Goal: Task Accomplishment & Management: Use online tool/utility

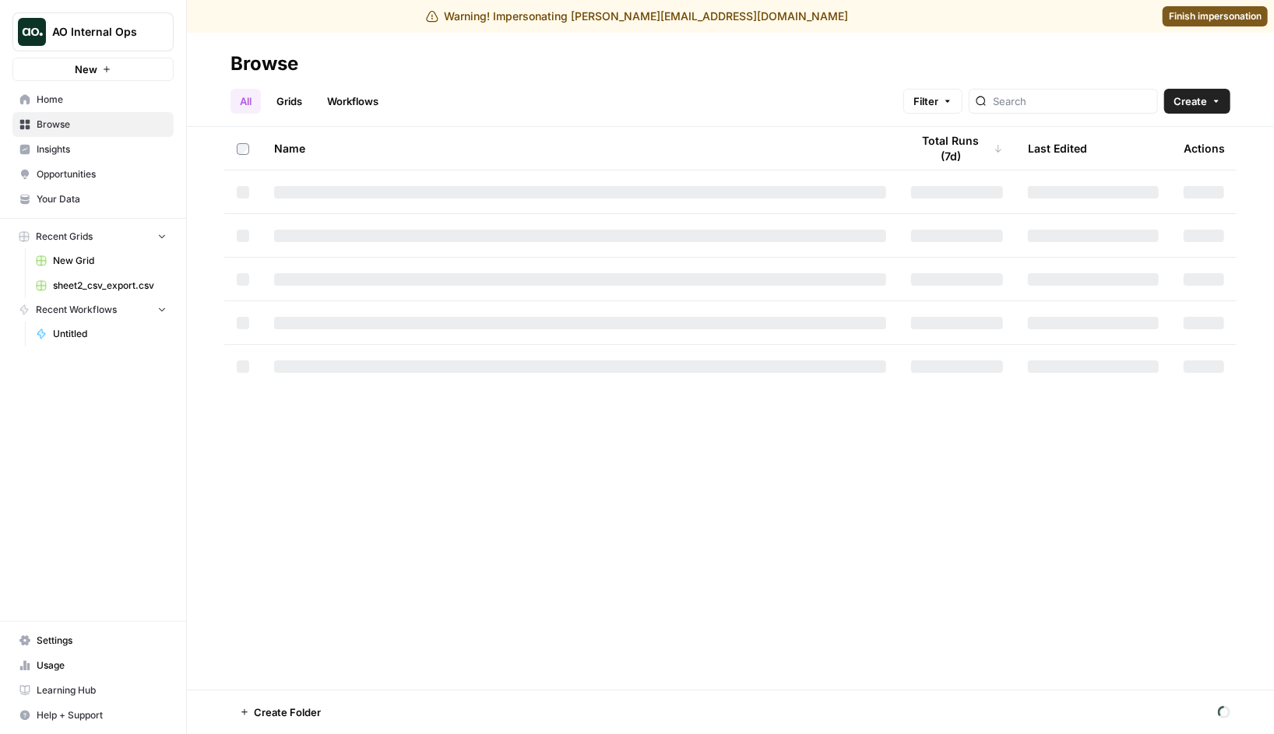
click at [347, 95] on link "Workflows" at bounding box center [353, 101] width 70 height 25
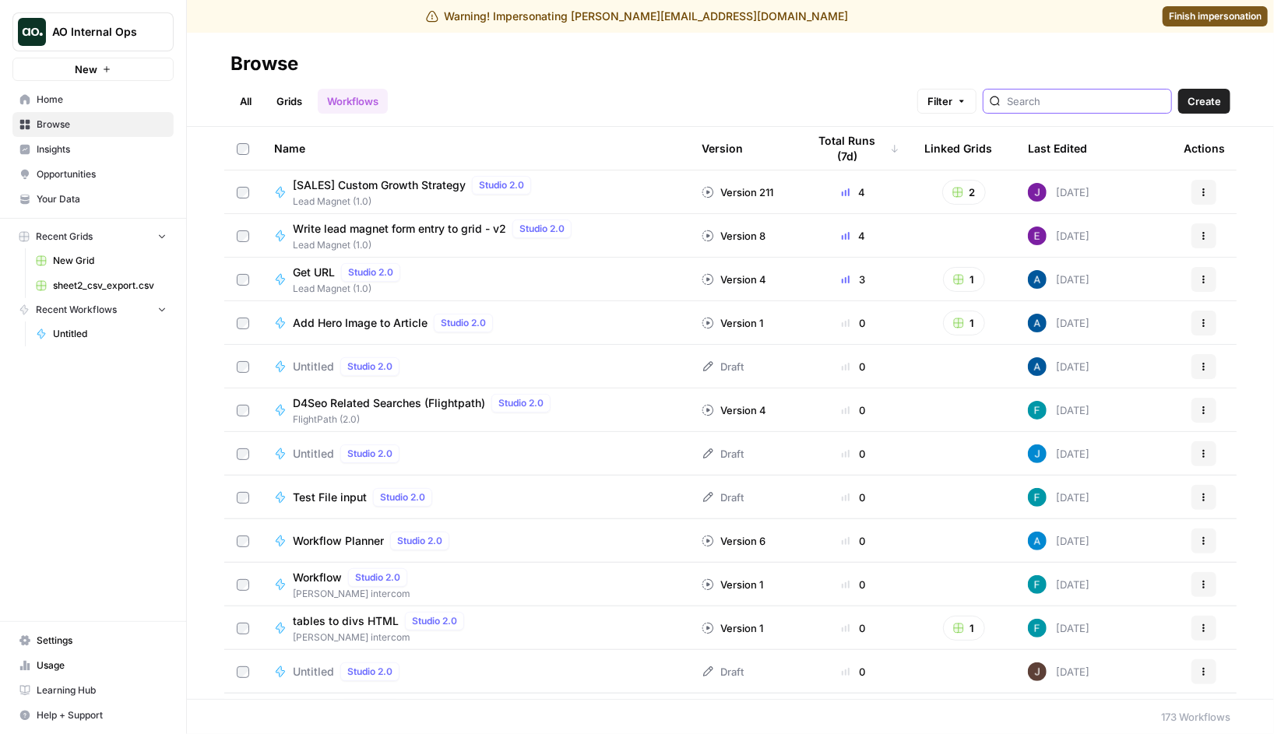
click at [1062, 100] on input "search" at bounding box center [1086, 101] width 158 height 16
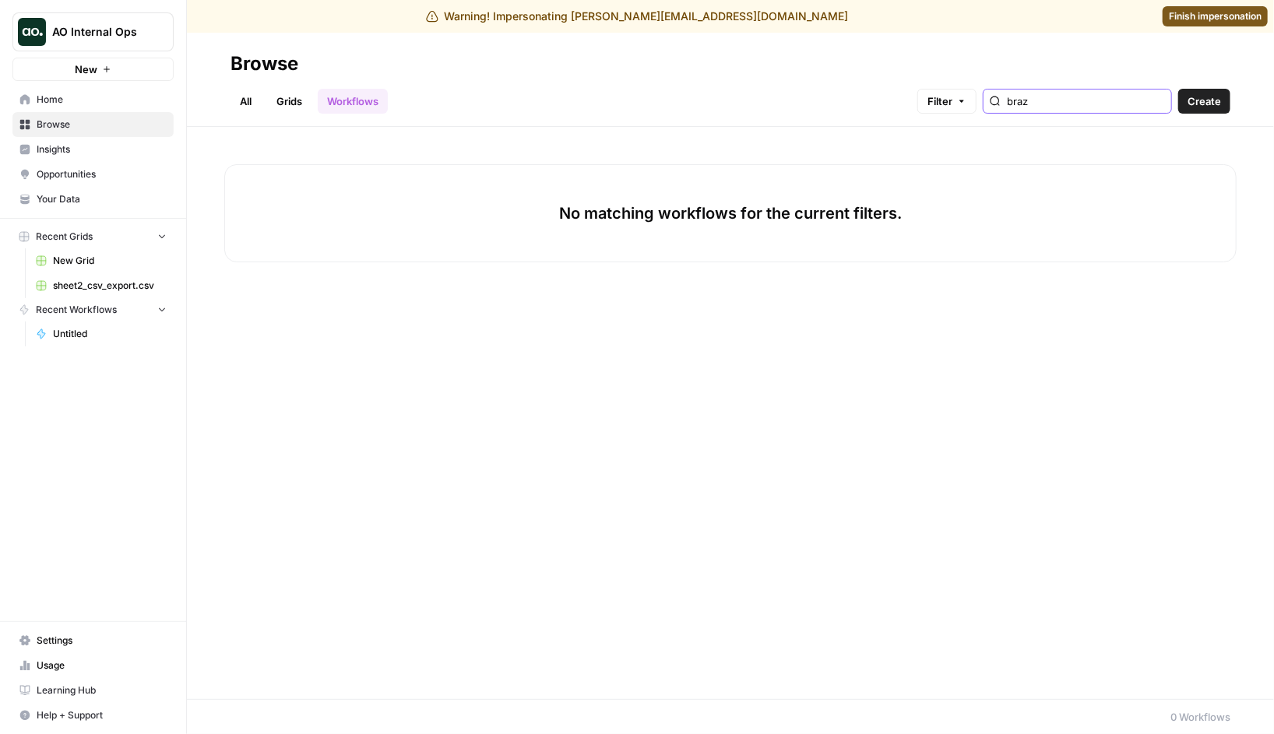
type input "braz"
type input "action"
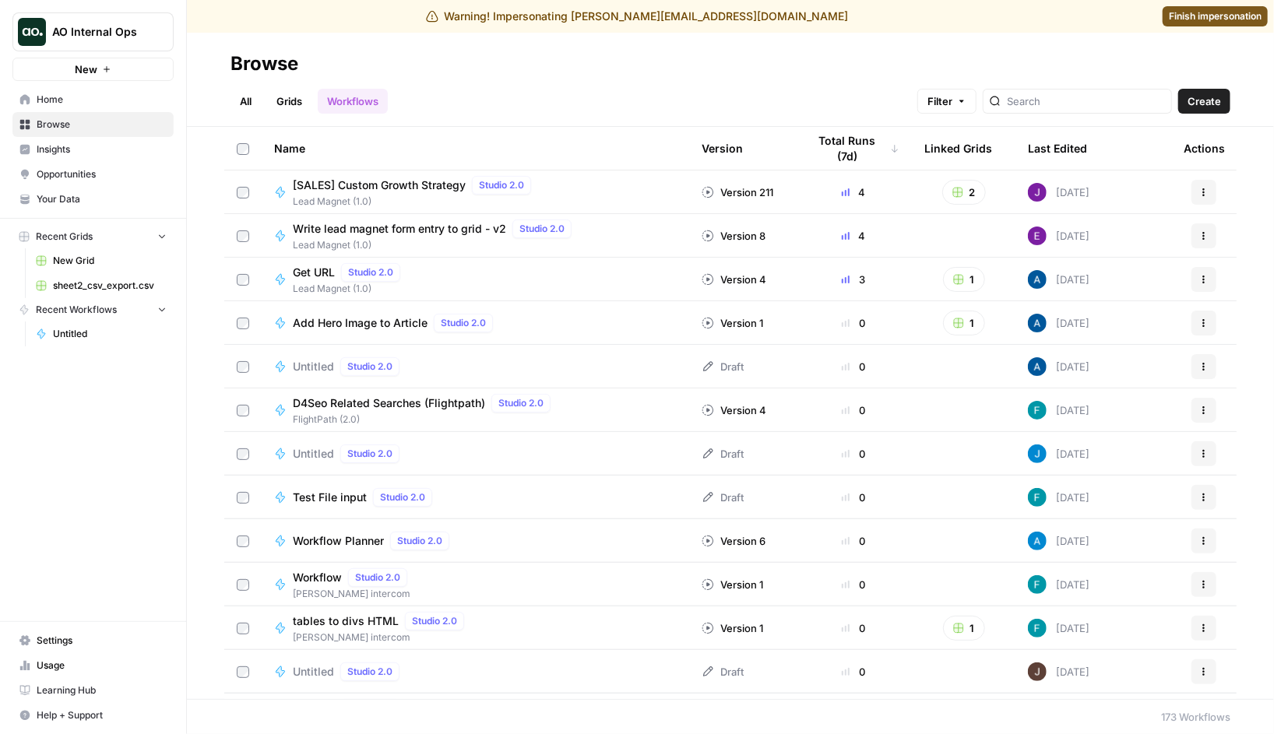
click at [146, 26] on div "AO Internal Ops" at bounding box center [110, 32] width 116 height 16
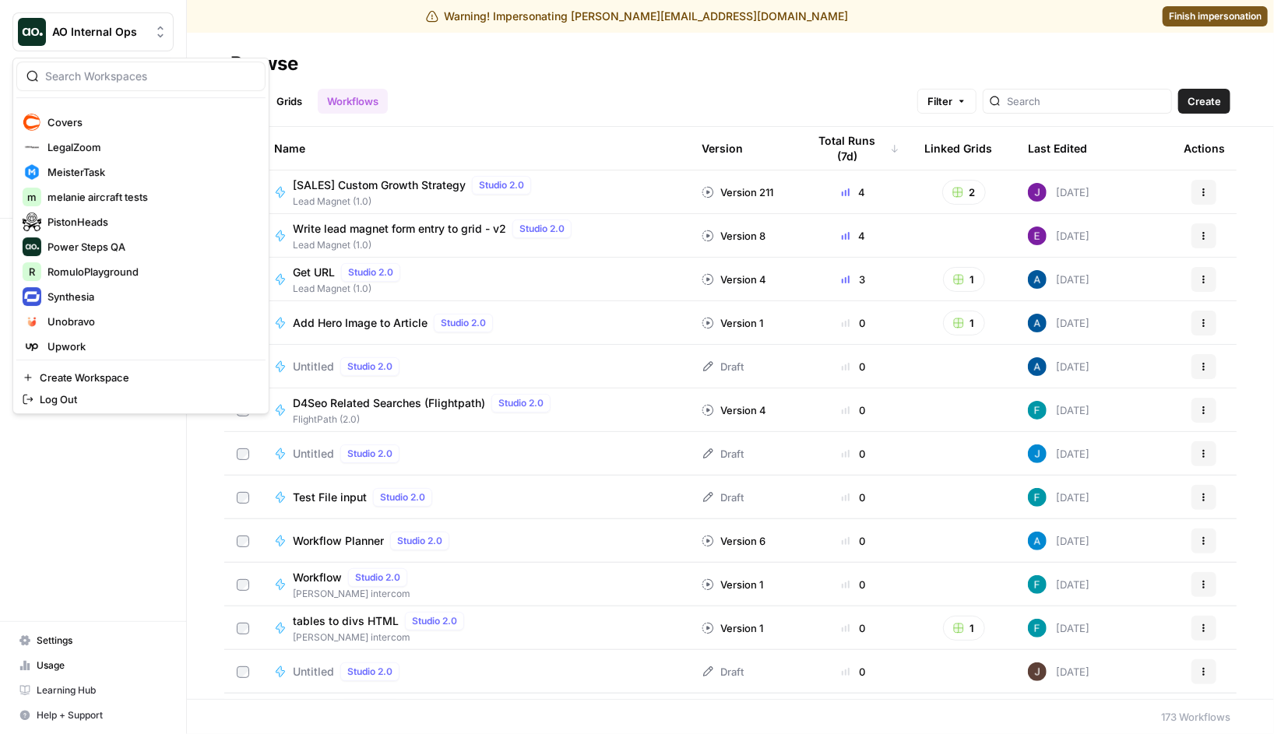
scroll to position [199, 0]
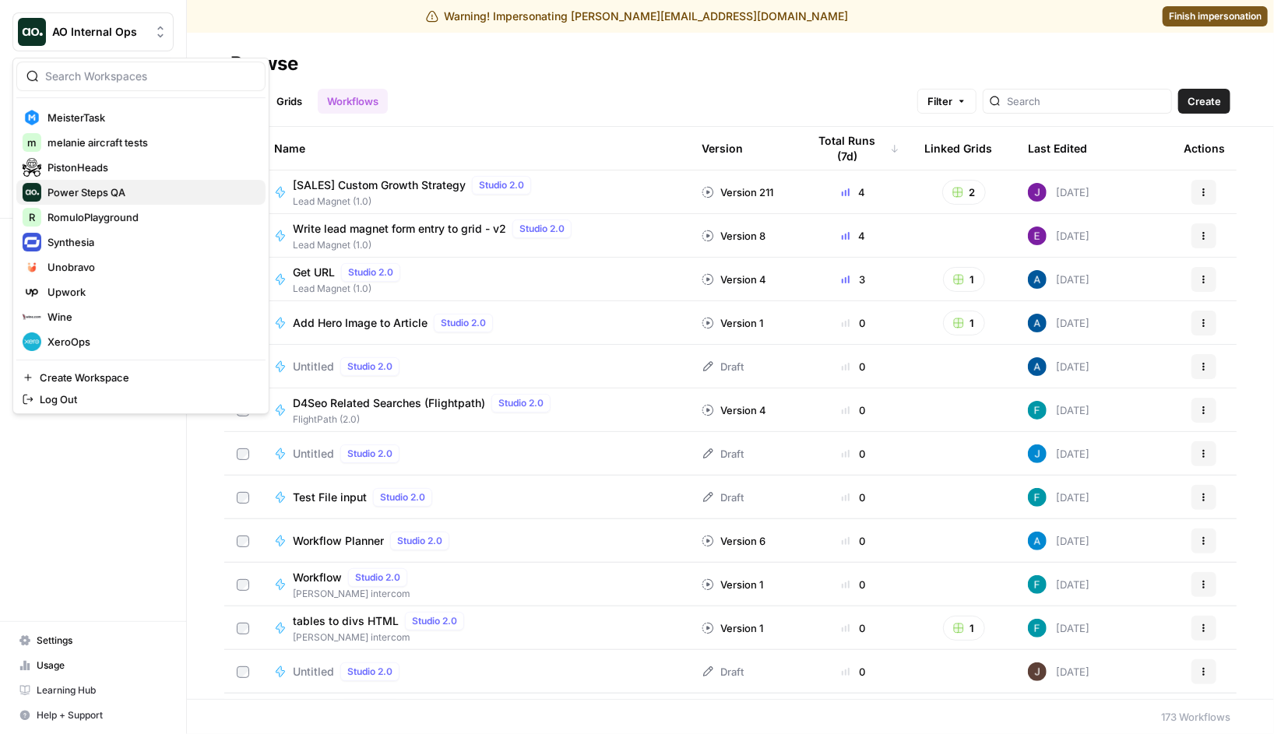
click at [149, 198] on span "Power Steps QA" at bounding box center [151, 193] width 206 height 16
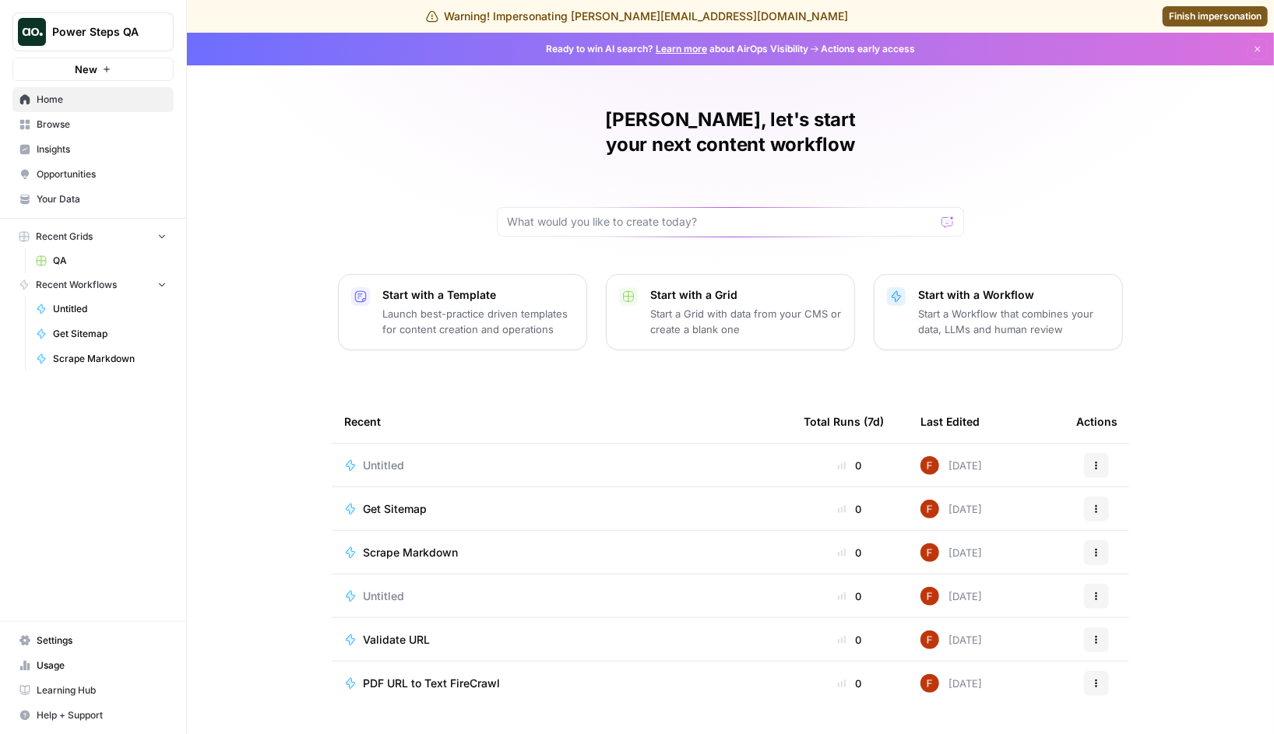
click at [75, 119] on span "Browse" at bounding box center [102, 125] width 130 height 14
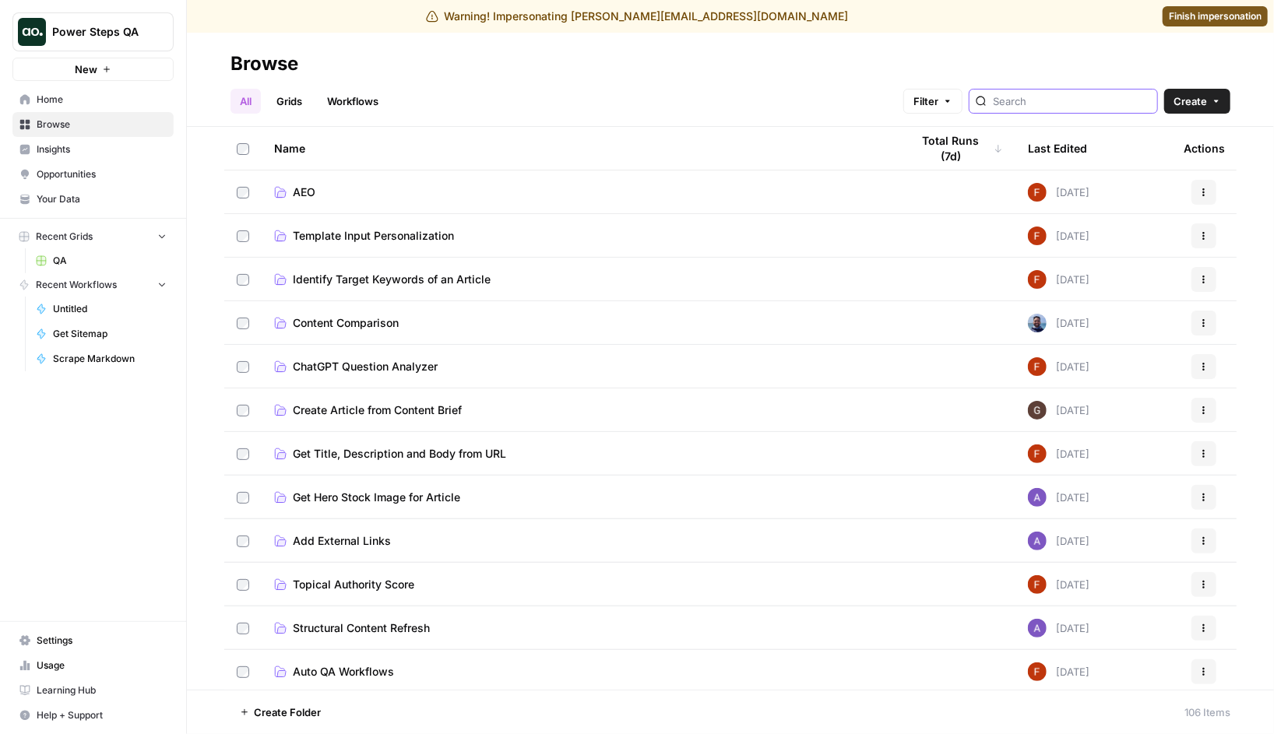
click at [1110, 106] on input "search" at bounding box center [1072, 101] width 158 height 16
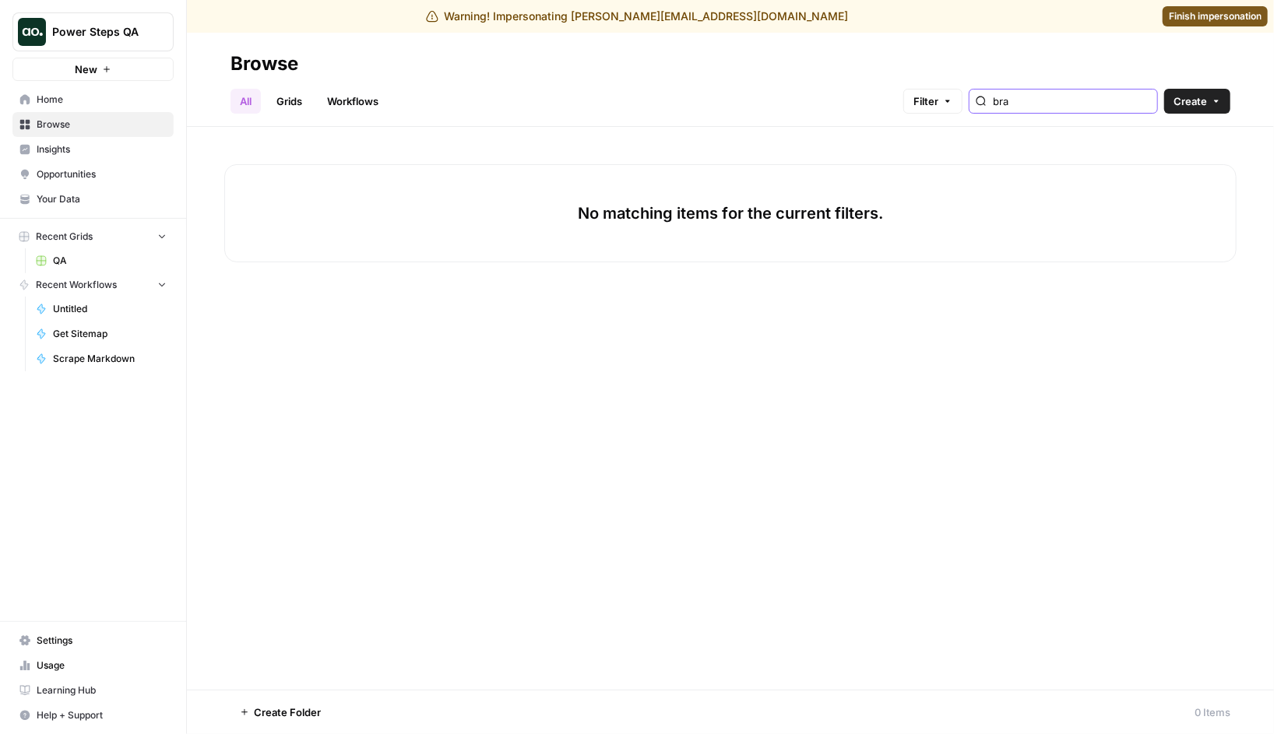
type input "bra"
click at [378, 99] on link "Workflows" at bounding box center [353, 101] width 70 height 25
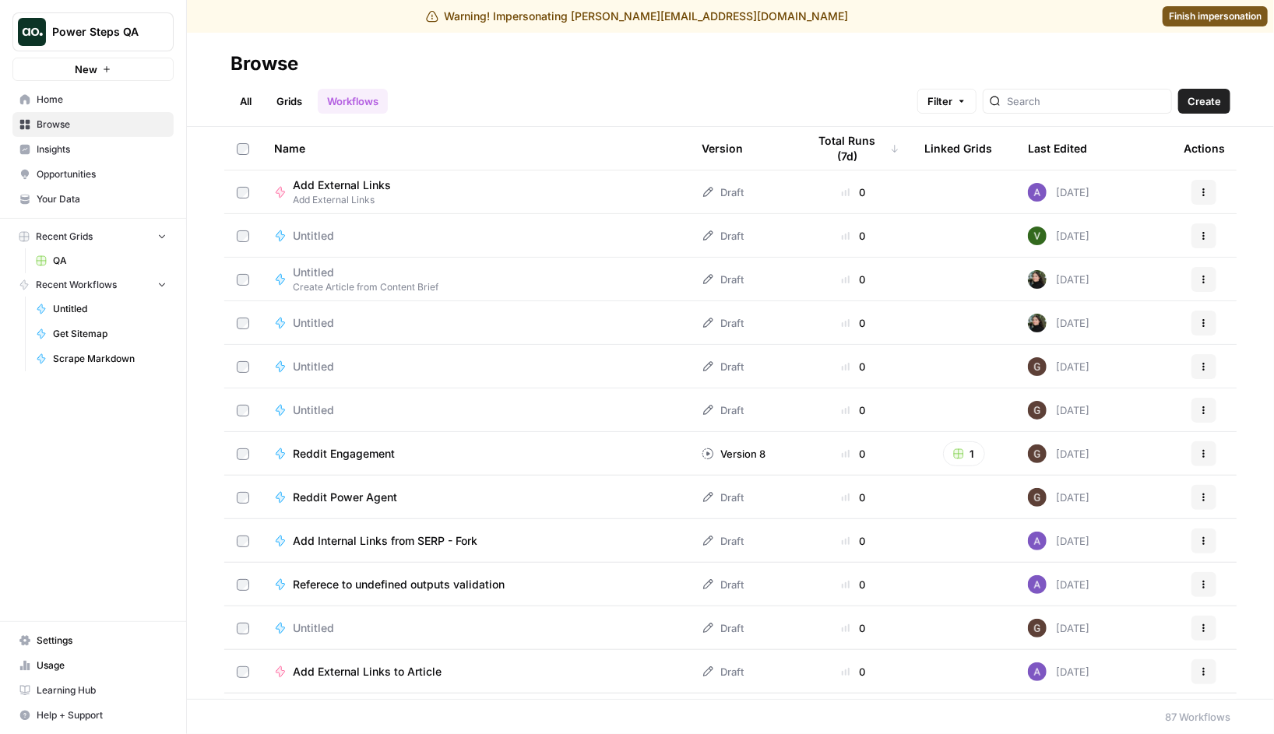
click at [1079, 118] on header "Browse All Grids Workflows Filter Create" at bounding box center [730, 80] width 1087 height 94
click at [1075, 101] on input "search" at bounding box center [1086, 101] width 158 height 16
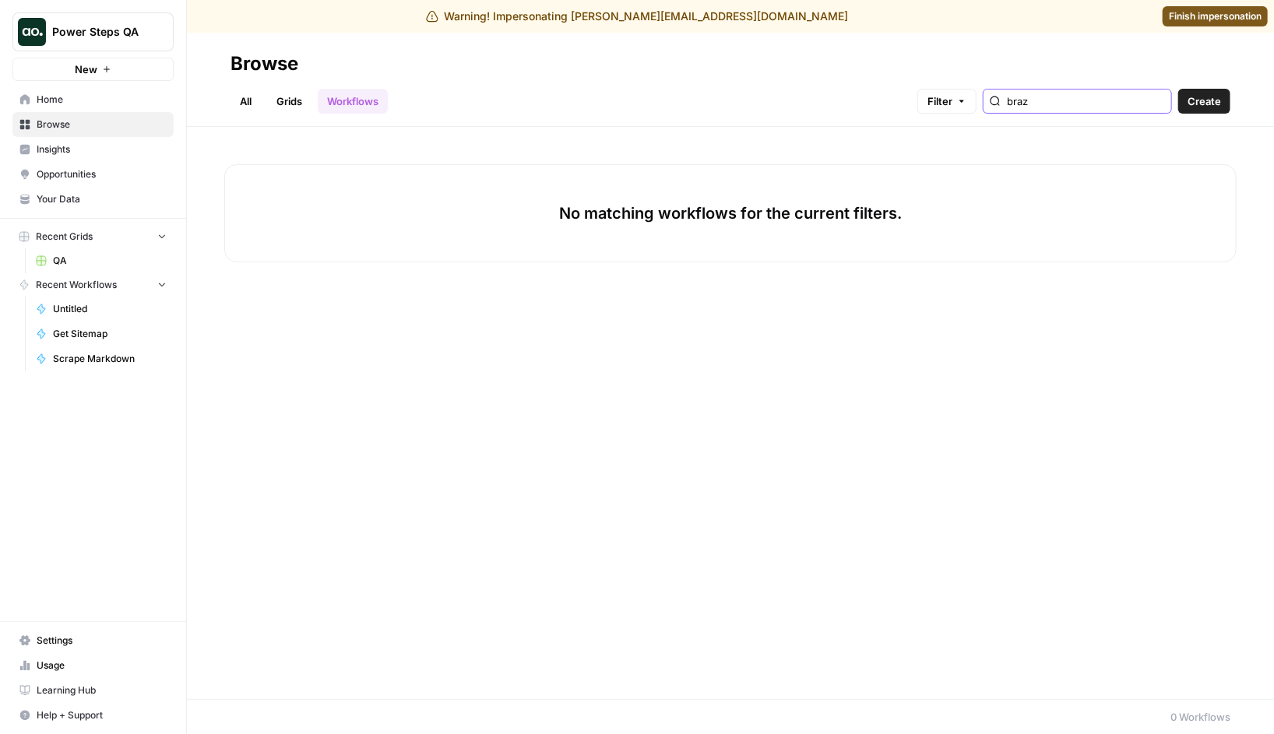
type input "braz"
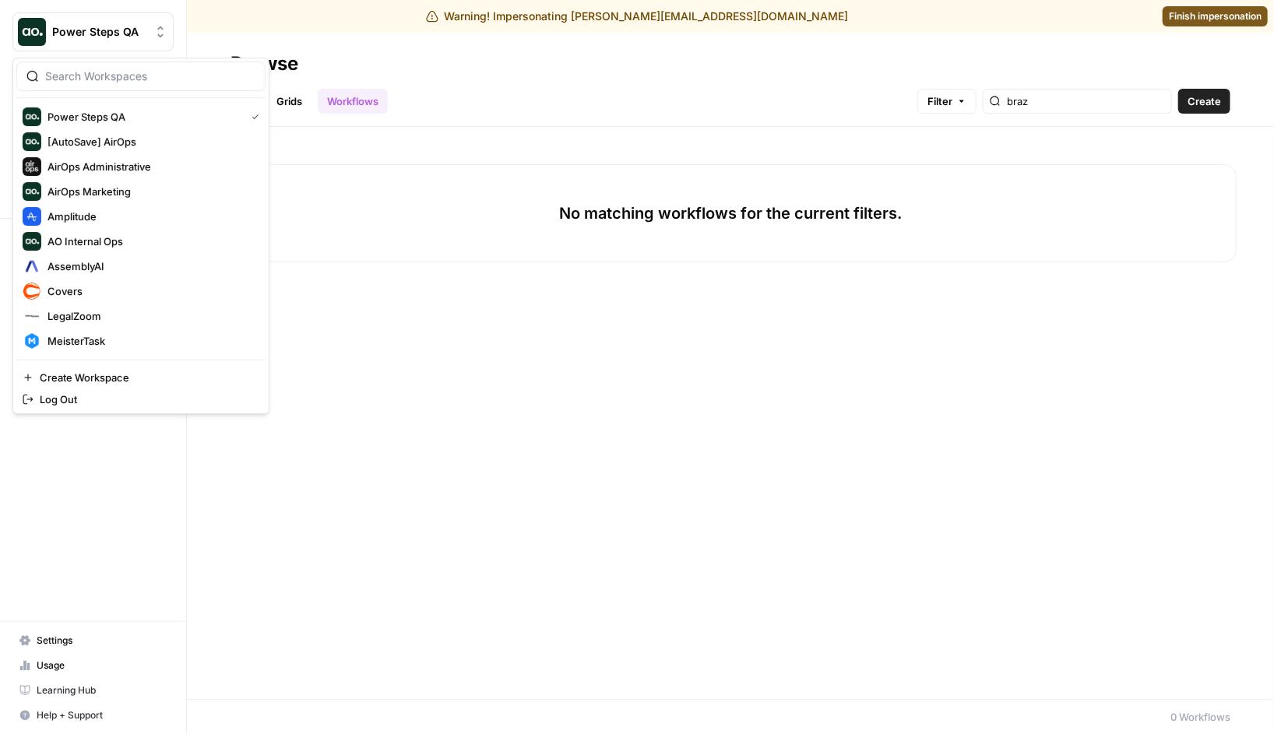
click at [123, 35] on span "Power Steps QA" at bounding box center [99, 32] width 94 height 16
click at [140, 247] on span "AO Internal Ops" at bounding box center [151, 242] width 206 height 16
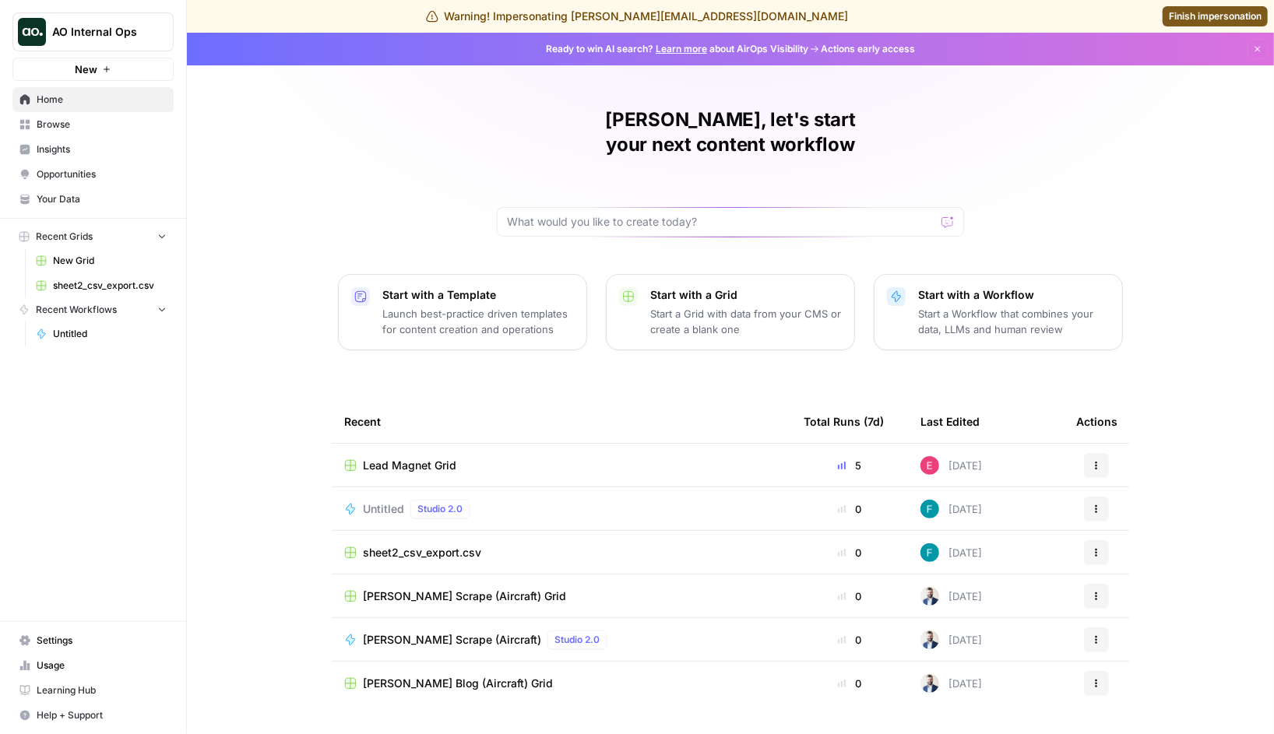
click at [235, 248] on div "[PERSON_NAME], let's start your next content workflow Start with a Template Lau…" at bounding box center [730, 403] width 1087 height 741
click at [32, 27] on img "Workspace: AO Internal Ops" at bounding box center [32, 32] width 28 height 28
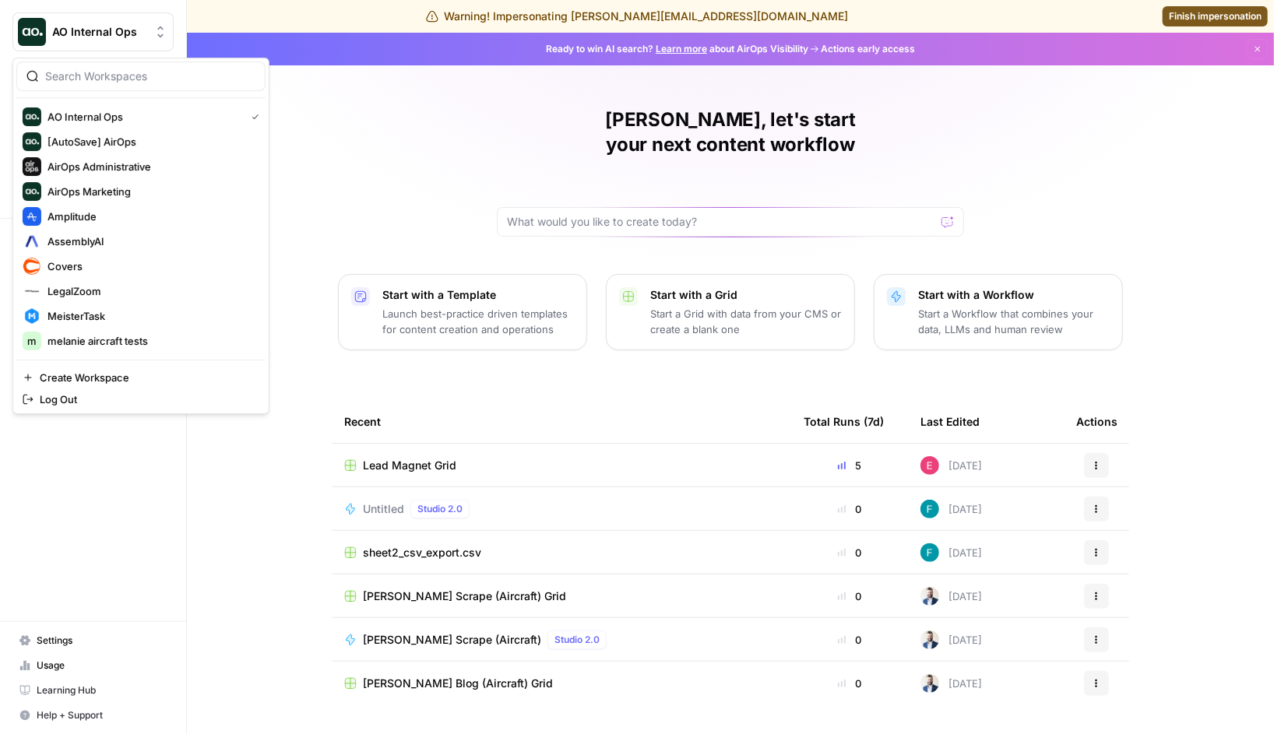
click at [364, 175] on div "[PERSON_NAME], let's start your next content workflow Start with a Template Lau…" at bounding box center [730, 403] width 1087 height 741
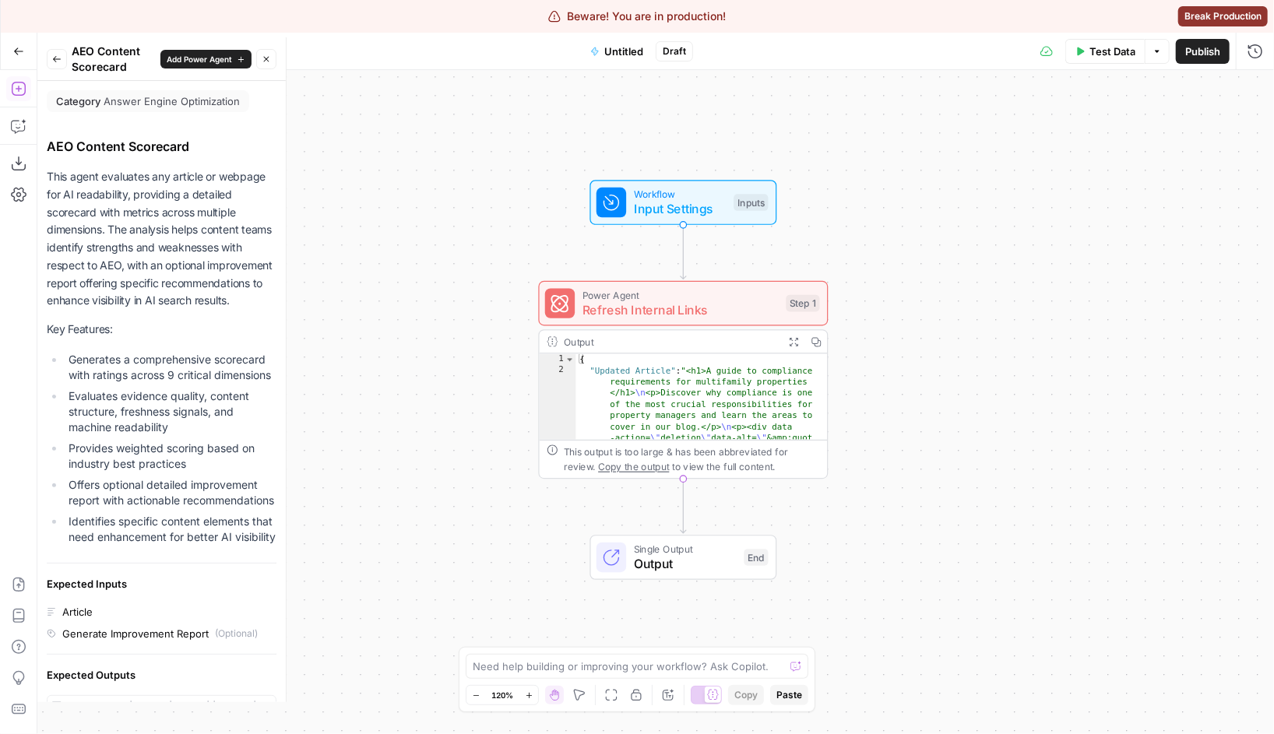
scroll to position [323, 0]
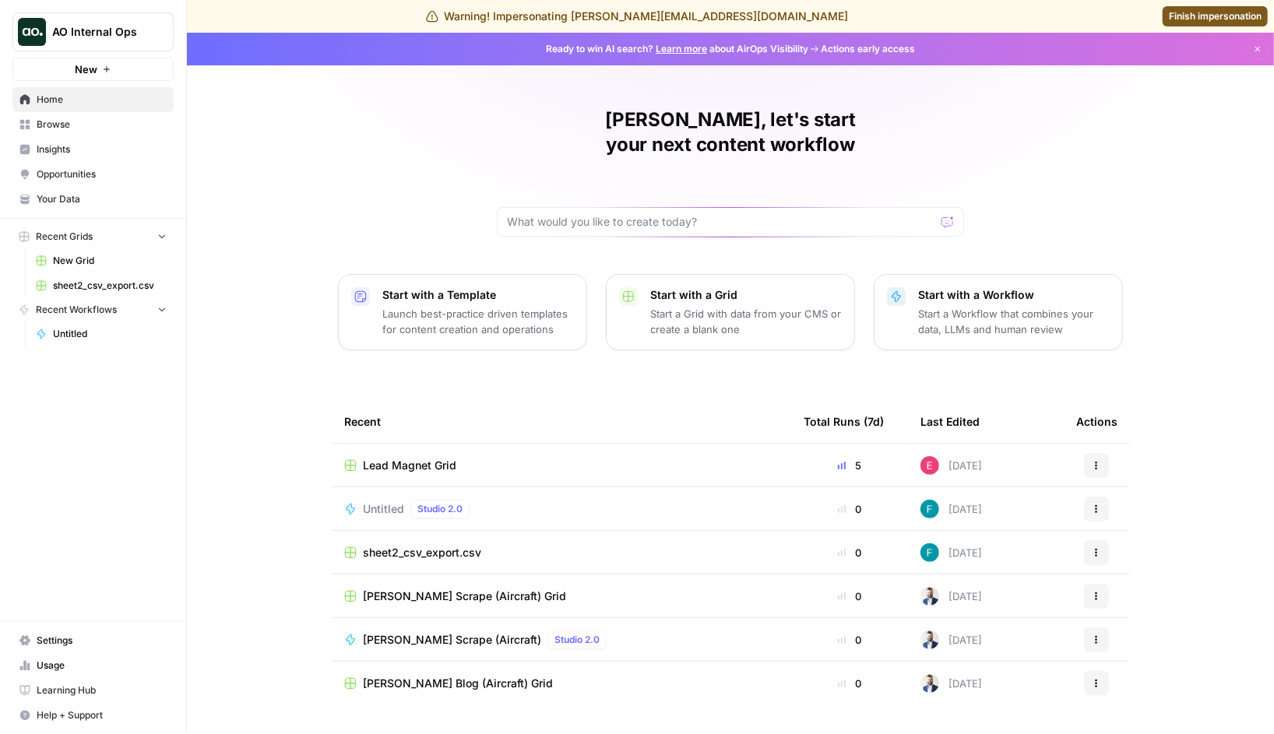
click at [311, 216] on div "[PERSON_NAME], let's start your next content workflow Start with a Template Lau…" at bounding box center [730, 403] width 1087 height 741
click at [114, 28] on span "AO Internal Ops" at bounding box center [99, 32] width 94 height 16
click at [364, 225] on div "[PERSON_NAME], let's start your next content workflow Start with a Template Lau…" at bounding box center [730, 403] width 1087 height 741
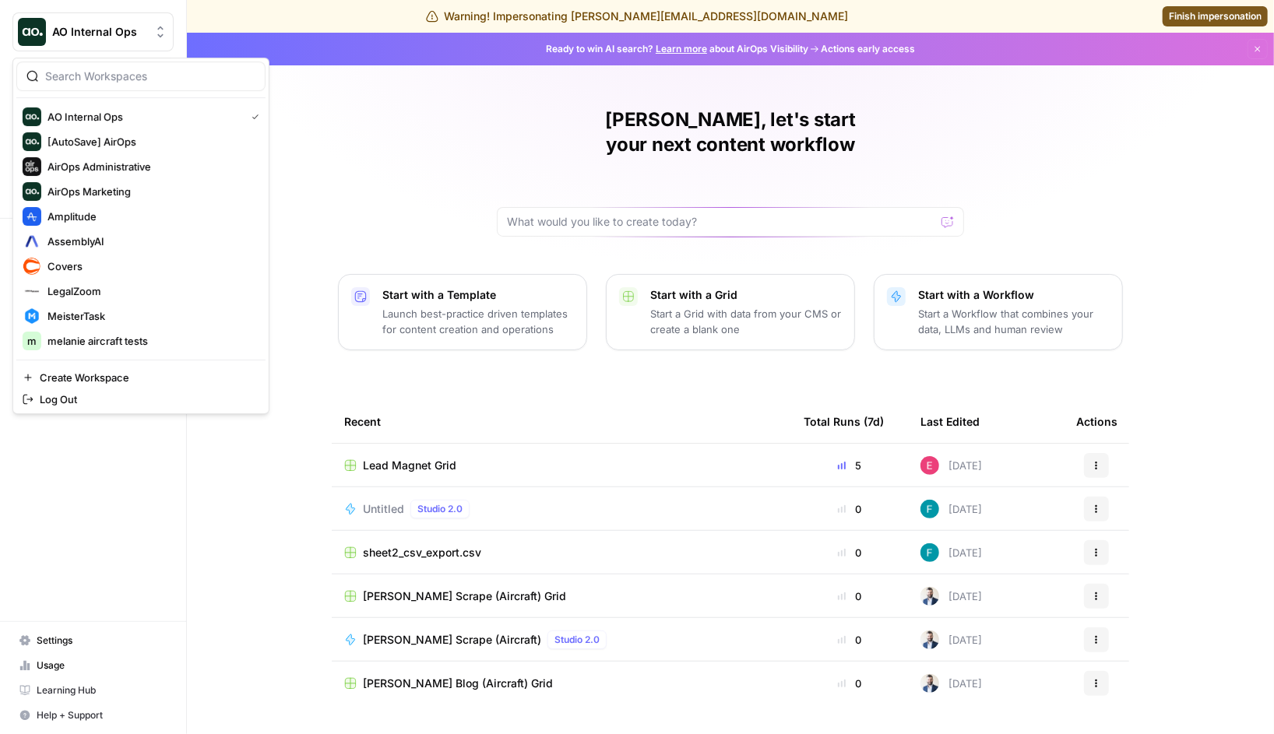
click at [91, 50] on button "AO Internal Ops" at bounding box center [92, 31] width 161 height 39
click at [403, 163] on div "[PERSON_NAME], let's start your next content workflow Start with a Template Lau…" at bounding box center [730, 403] width 1087 height 741
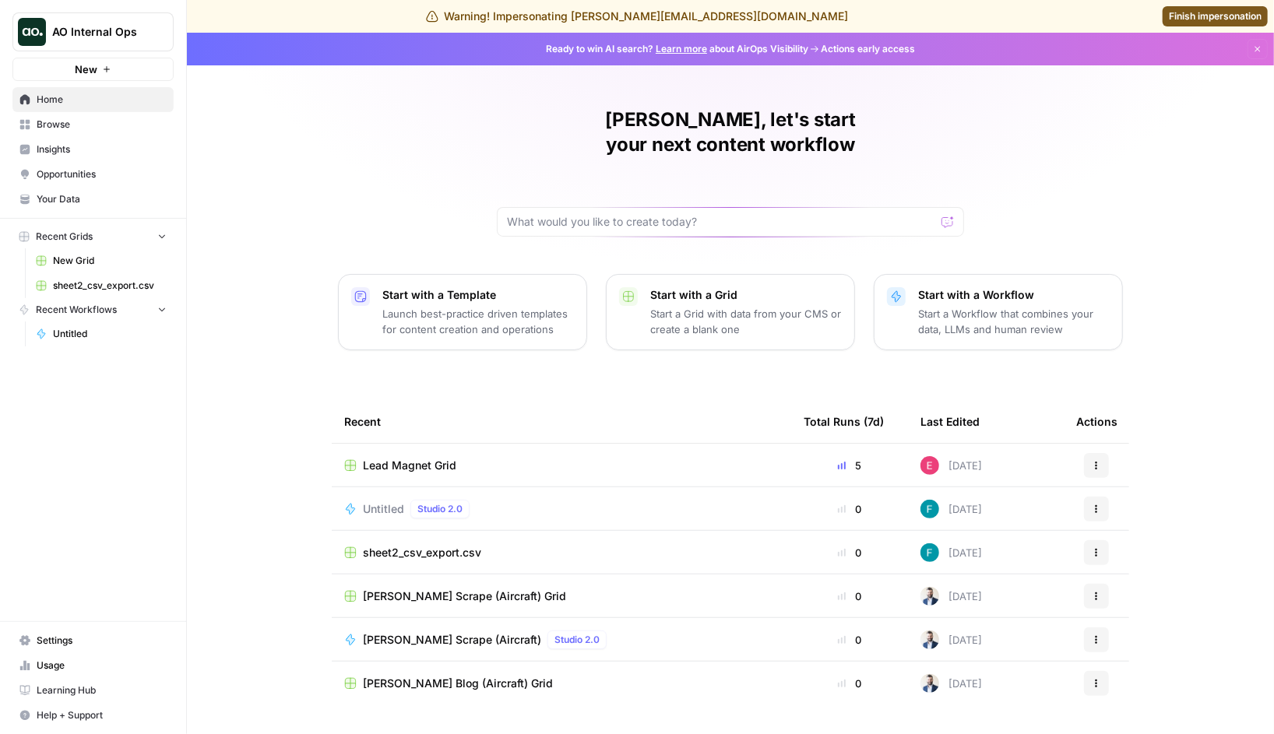
click at [991, 287] on p "Start with a Workflow" at bounding box center [1014, 295] width 192 height 16
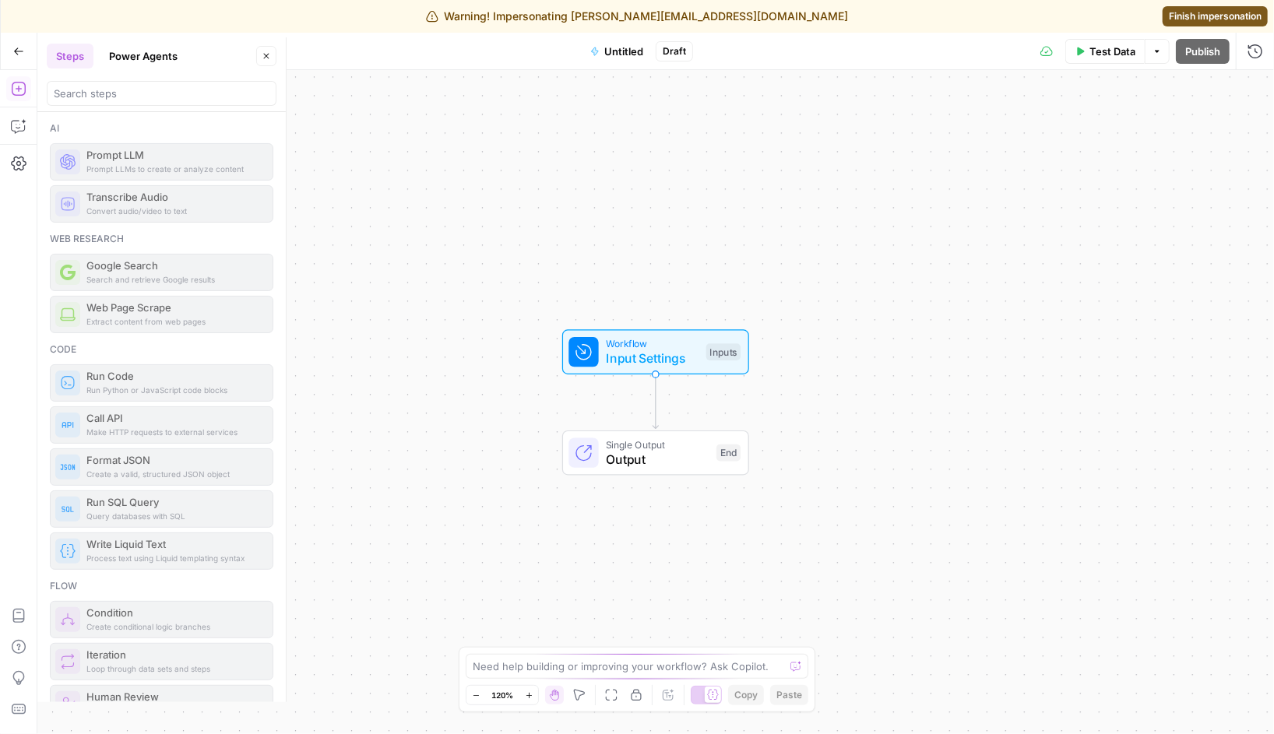
click at [638, 697] on icon "button" at bounding box center [636, 695] width 12 height 12
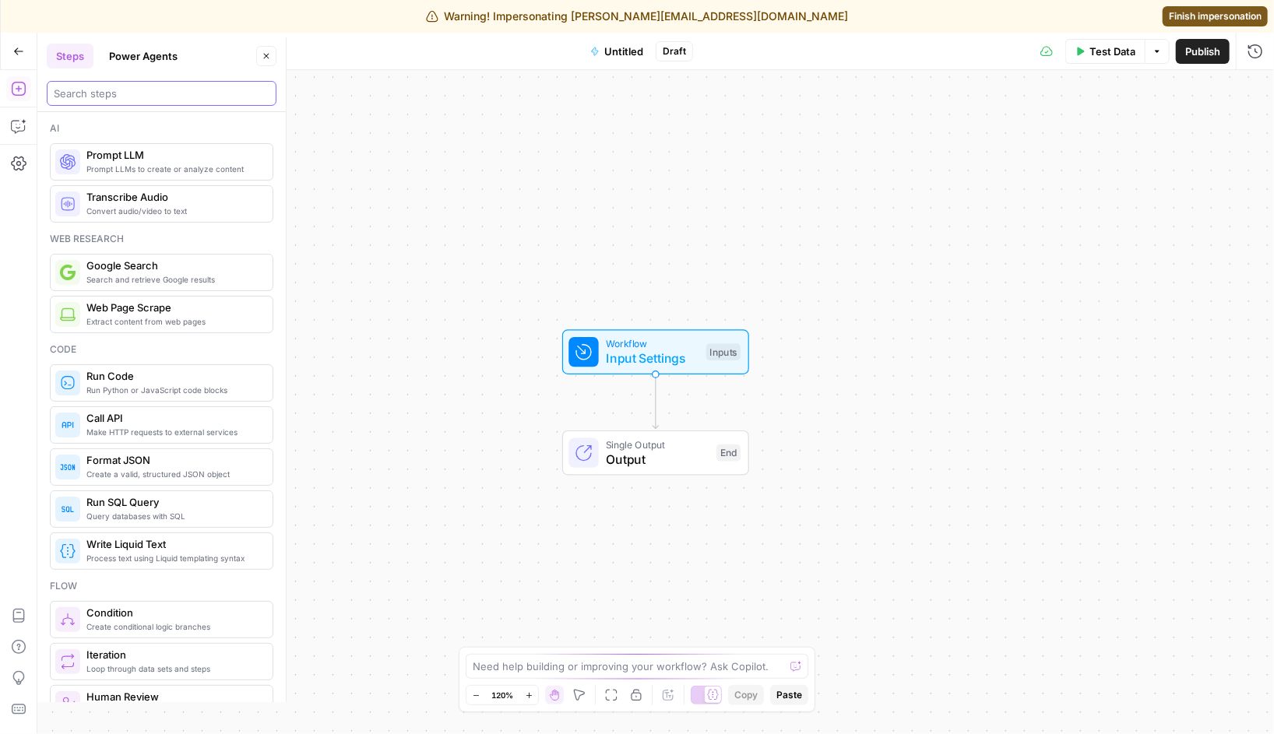
click at [143, 97] on input "search" at bounding box center [162, 94] width 216 height 16
paste input "ClickUp"
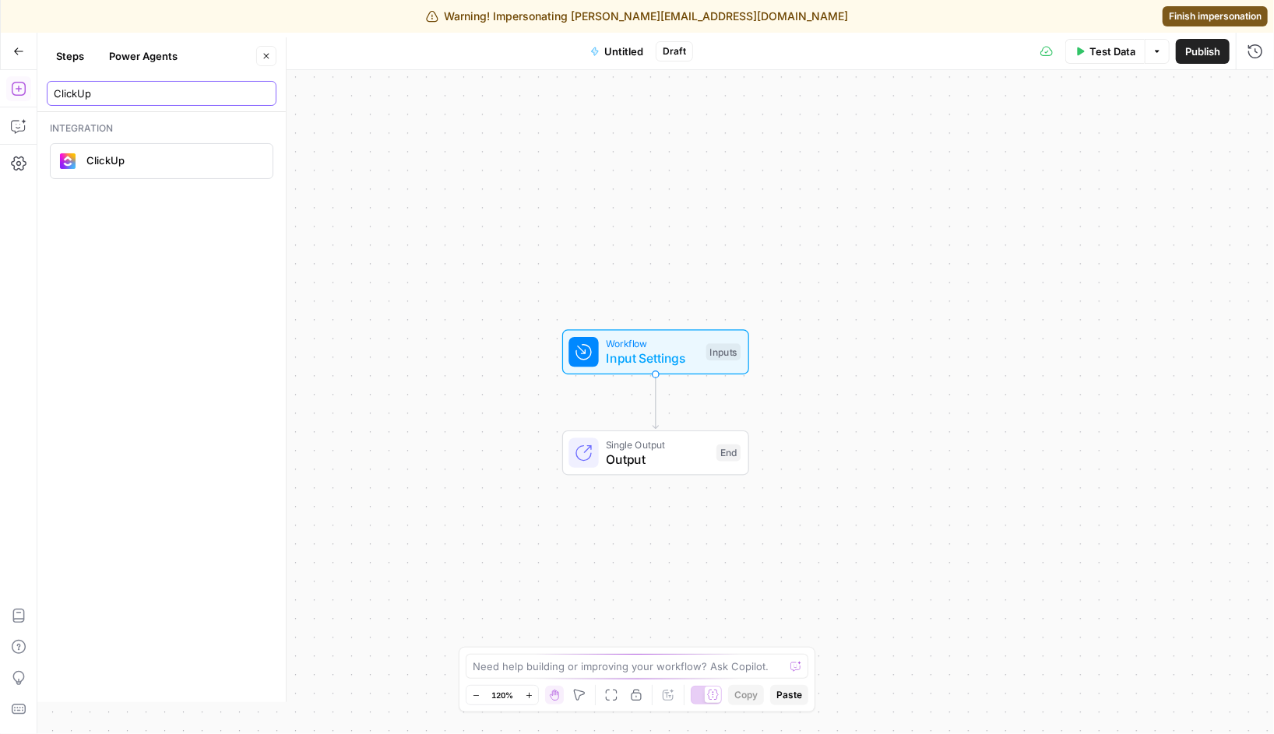
type input "ClickUp"
click at [122, 166] on span "ClickUp" at bounding box center [173, 161] width 174 height 16
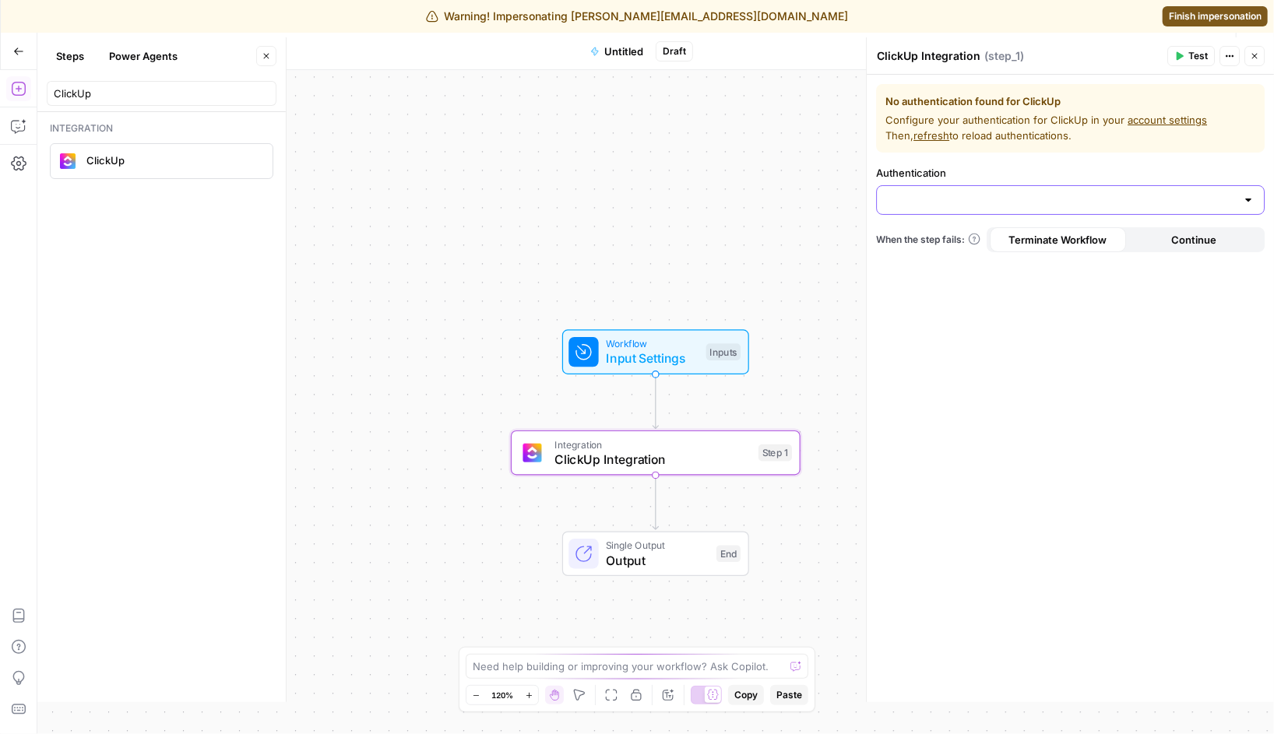
click at [981, 202] on input "Authentication" at bounding box center [1061, 200] width 350 height 16
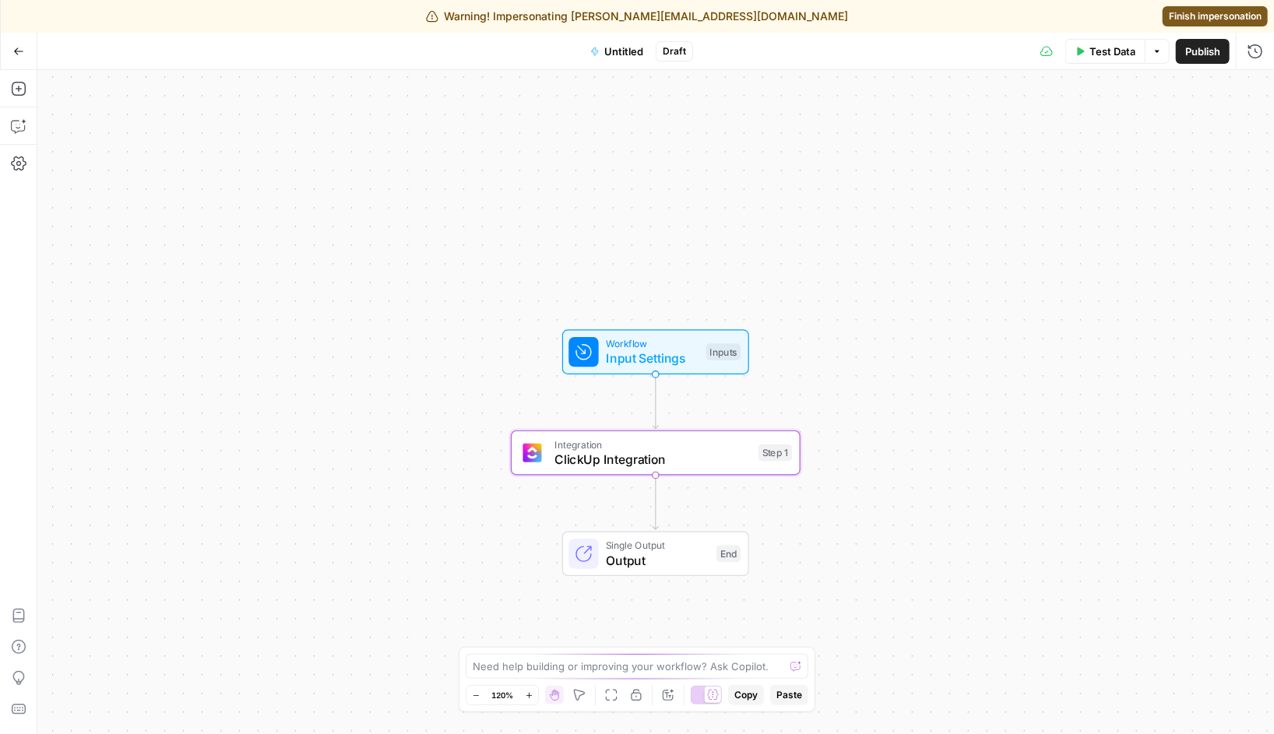
click at [16, 48] on icon "button" at bounding box center [18, 51] width 11 height 11
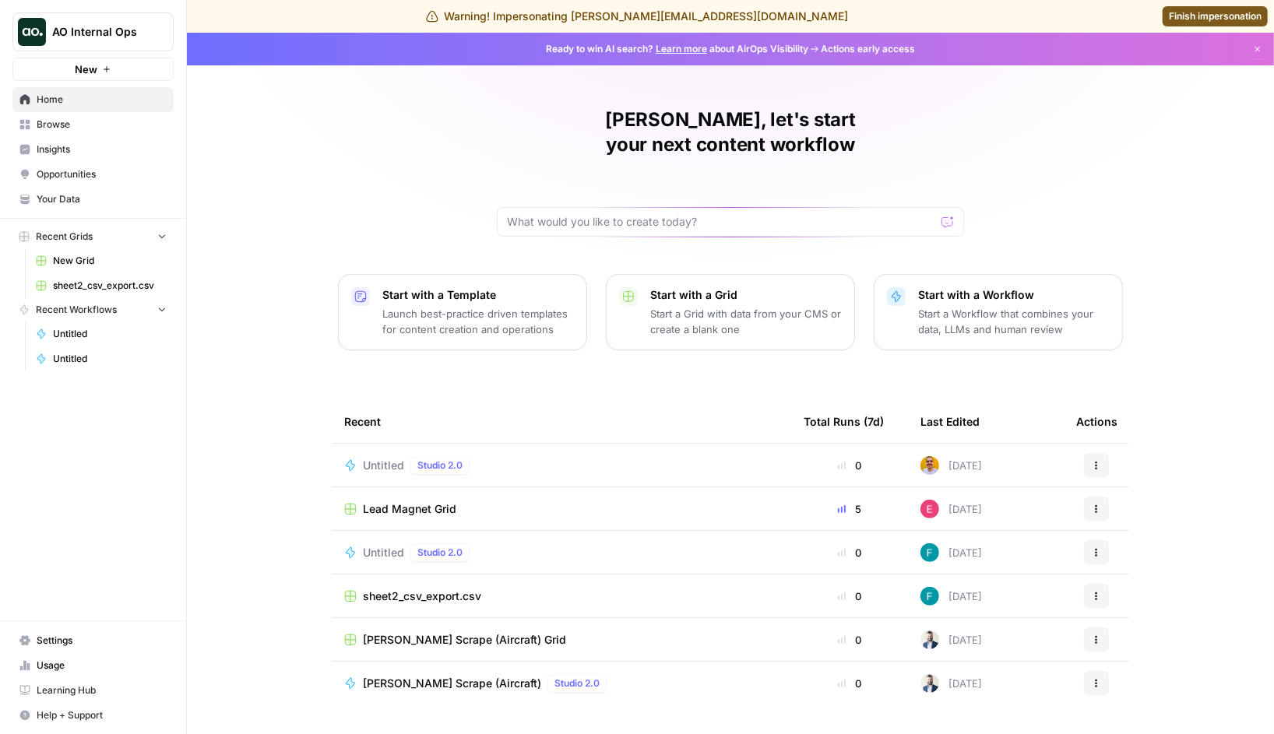
click at [97, 40] on button "AO Internal Ops" at bounding box center [92, 31] width 161 height 39
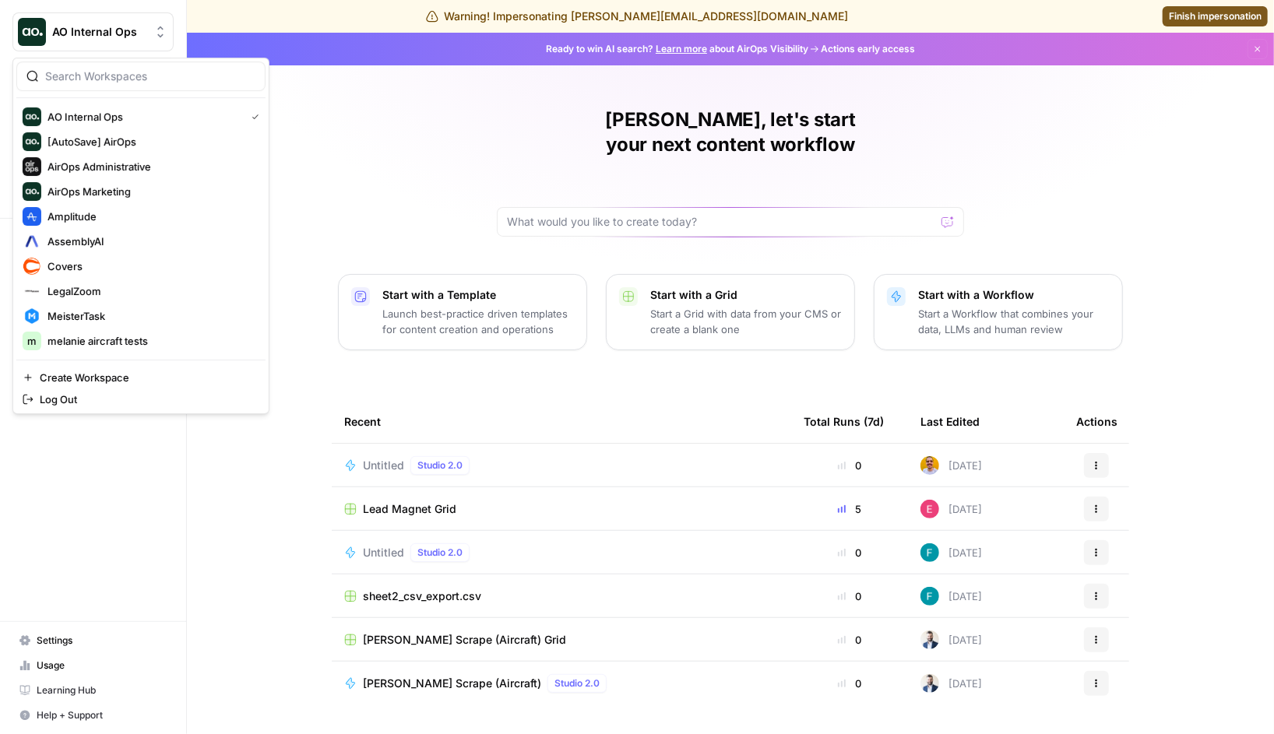
click at [1049, 90] on div "[PERSON_NAME], let's start your next content workflow Start with a Template Lau…" at bounding box center [730, 403] width 1087 height 741
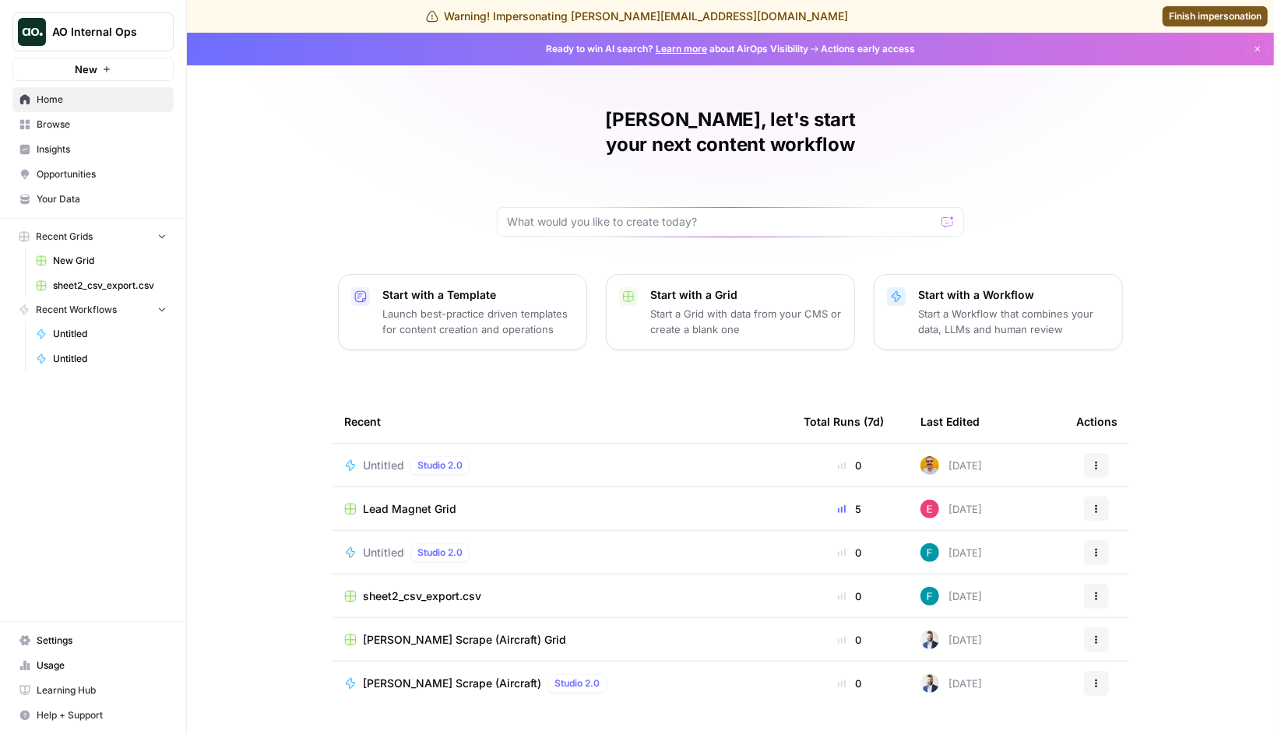
click at [1195, 12] on span "Finish impersonation" at bounding box center [1215, 16] width 93 height 14
